Goal: Find specific page/section: Find specific page/section

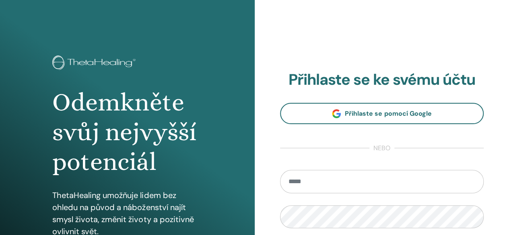
click at [353, 183] on input "email" at bounding box center [382, 181] width 204 height 23
type input "**********"
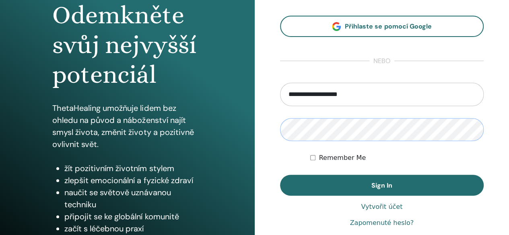
scroll to position [90, 0]
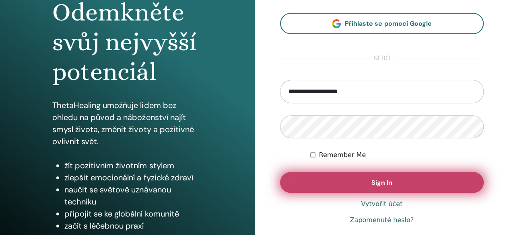
click at [343, 181] on button "Sign In" at bounding box center [382, 182] width 204 height 21
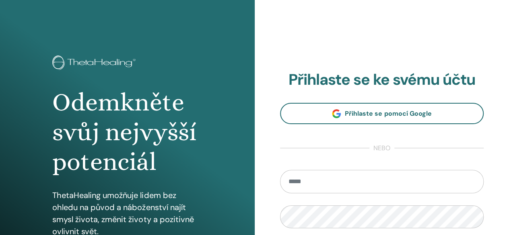
click at [373, 179] on input "email" at bounding box center [382, 181] width 204 height 23
type input "**********"
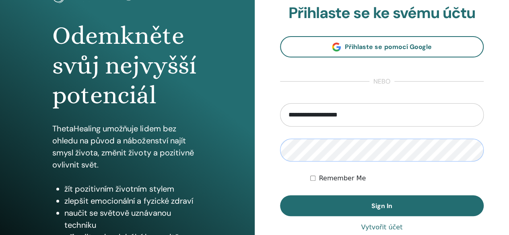
scroll to position [72, 0]
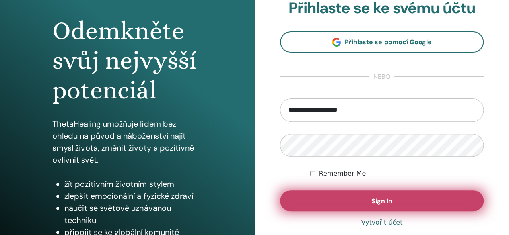
click at [400, 206] on button "Sign In" at bounding box center [382, 201] width 204 height 21
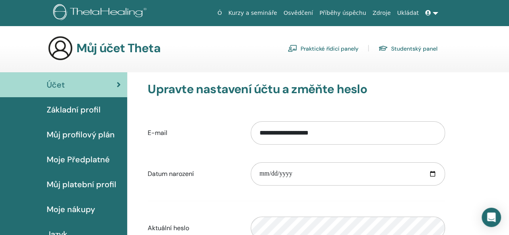
click at [435, 13] on link at bounding box center [431, 13] width 19 height 15
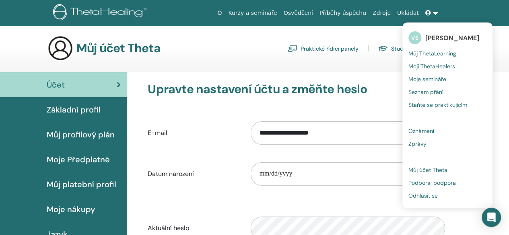
click at [418, 142] on font "Zprávy" at bounding box center [417, 143] width 18 height 7
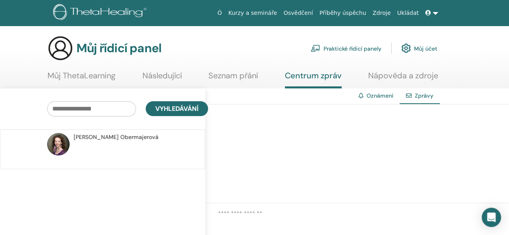
click at [434, 12] on link at bounding box center [431, 13] width 19 height 15
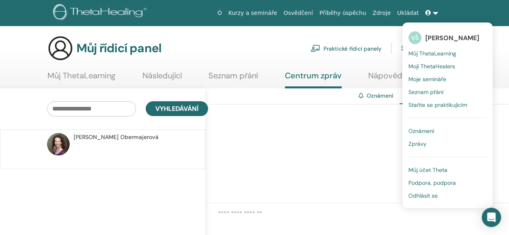
click at [311, 14] on font "Osvědčení" at bounding box center [298, 13] width 29 height 6
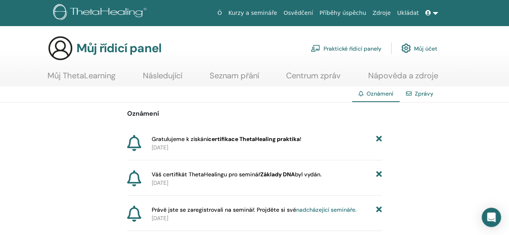
click at [225, 139] on font "certifikace ThetaHealing praktika" at bounding box center [254, 139] width 92 height 7
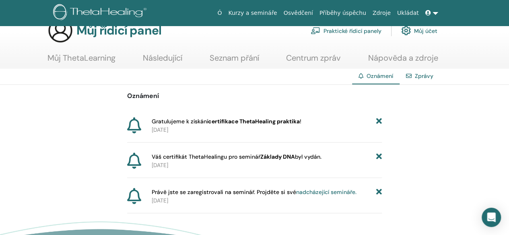
scroll to position [14, 0]
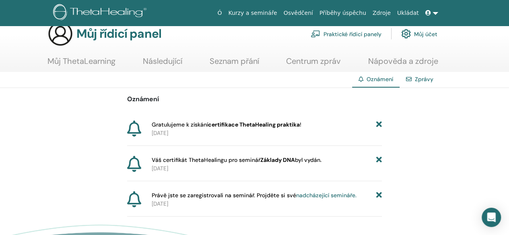
click at [253, 124] on font "certifikace ThetaHealing praktika" at bounding box center [254, 124] width 92 height 7
click at [276, 159] on font "Základy DNA" at bounding box center [277, 160] width 35 height 7
click at [427, 80] on font "Zprávy" at bounding box center [424, 79] width 19 height 7
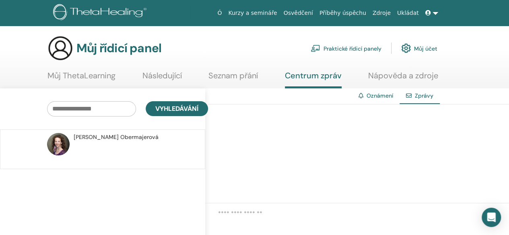
click at [101, 74] on font "Můj ThetaLearning" at bounding box center [81, 75] width 68 height 10
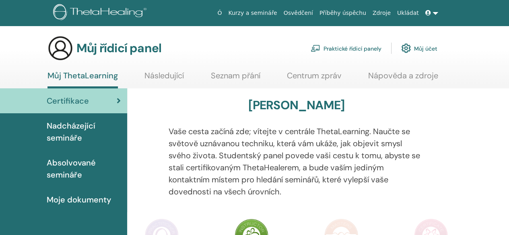
click at [79, 198] on font "Moje dokumenty" at bounding box center [79, 200] width 64 height 10
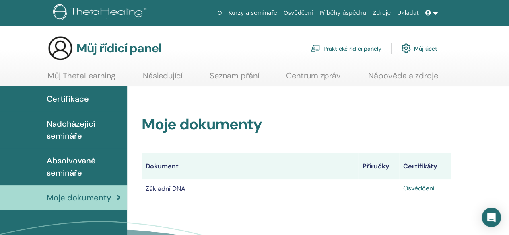
click at [418, 188] on font "Osvědčení" at bounding box center [418, 188] width 31 height 8
